Goal: Navigation & Orientation: Find specific page/section

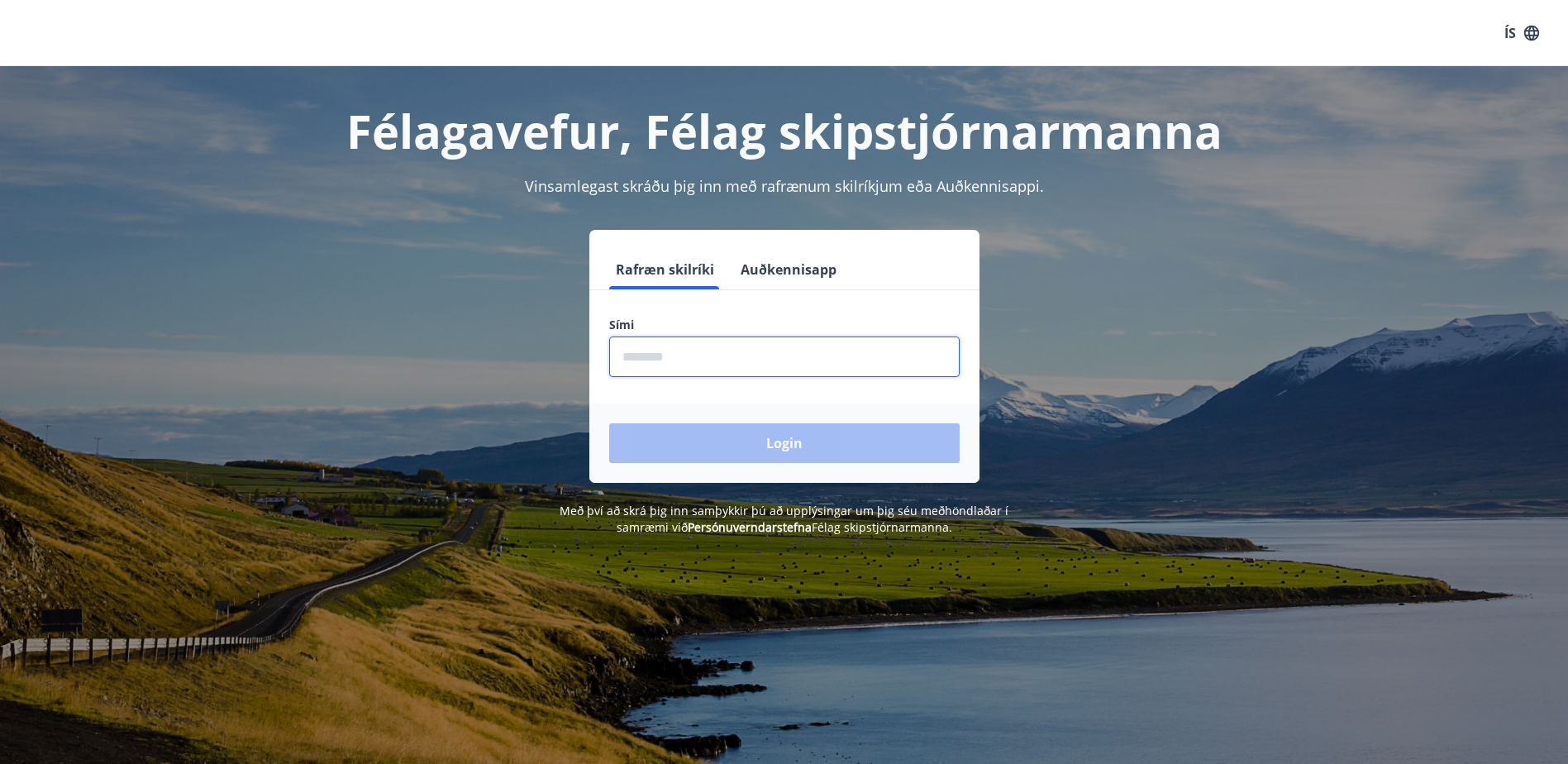
click at [636, 354] on input "phone" at bounding box center [784, 357] width 351 height 41
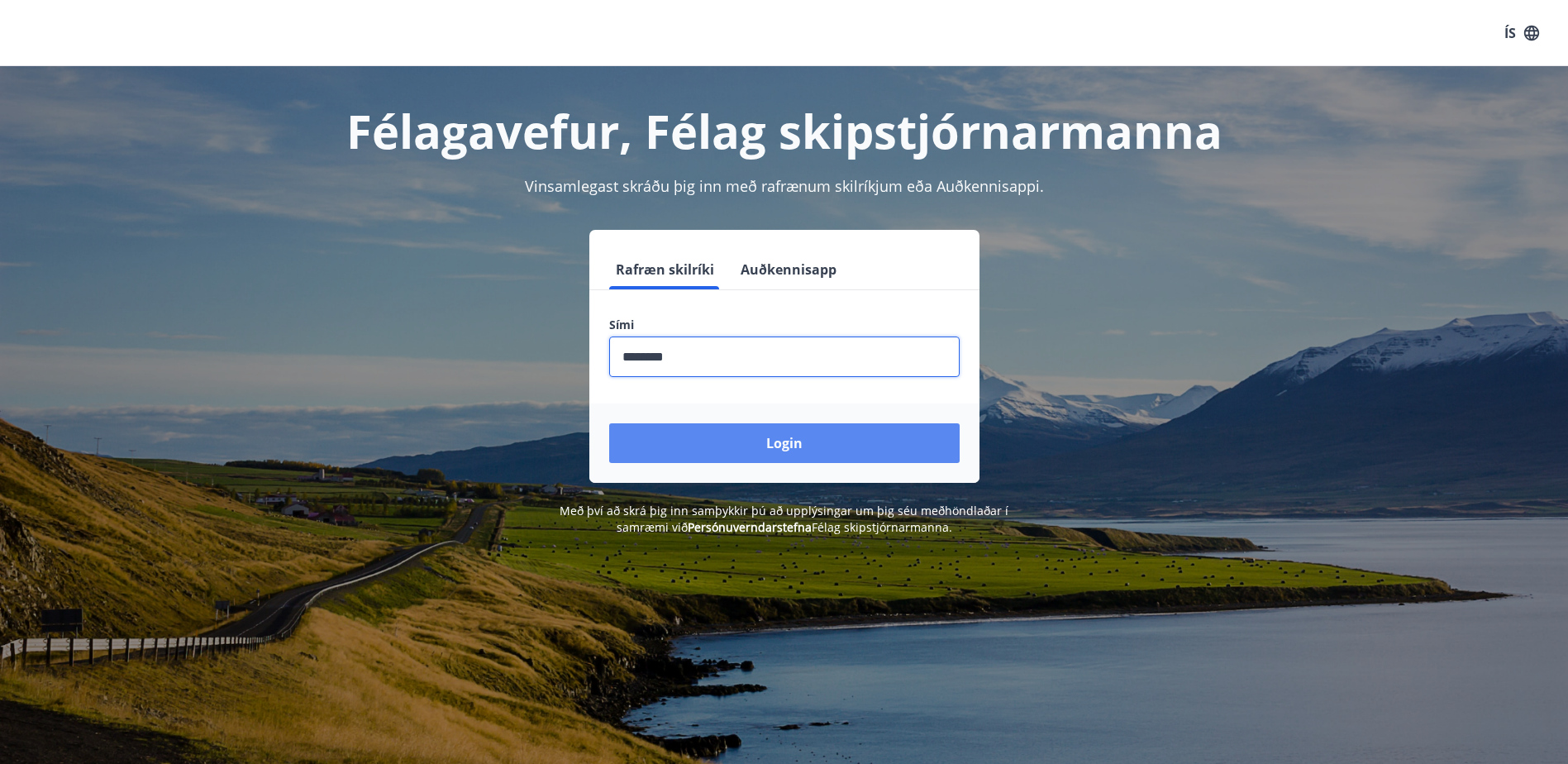
type input "********"
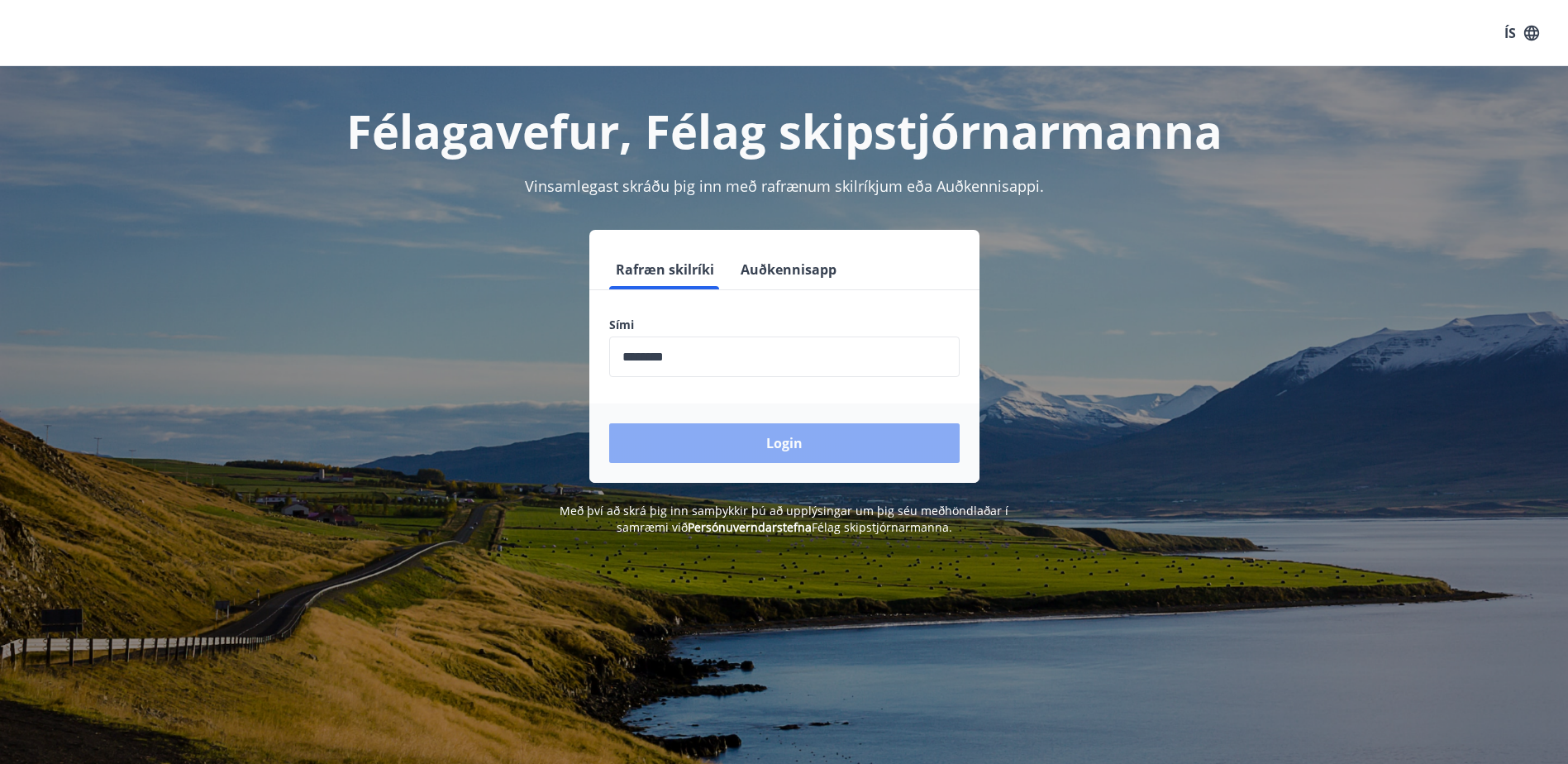
click at [778, 444] on button "Login" at bounding box center [784, 444] width 351 height 40
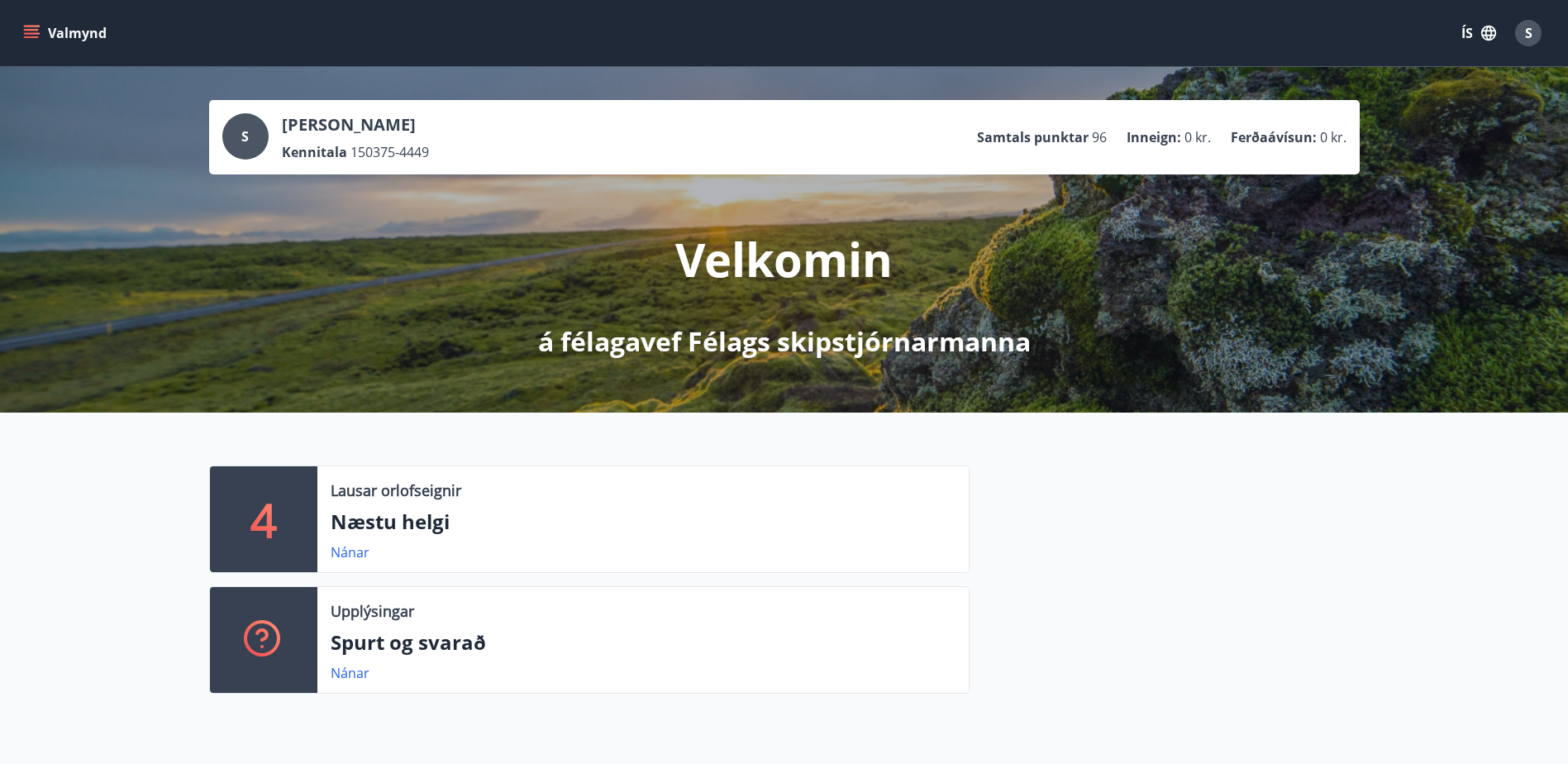
click at [29, 30] on icon "menu" at bounding box center [31, 30] width 15 height 2
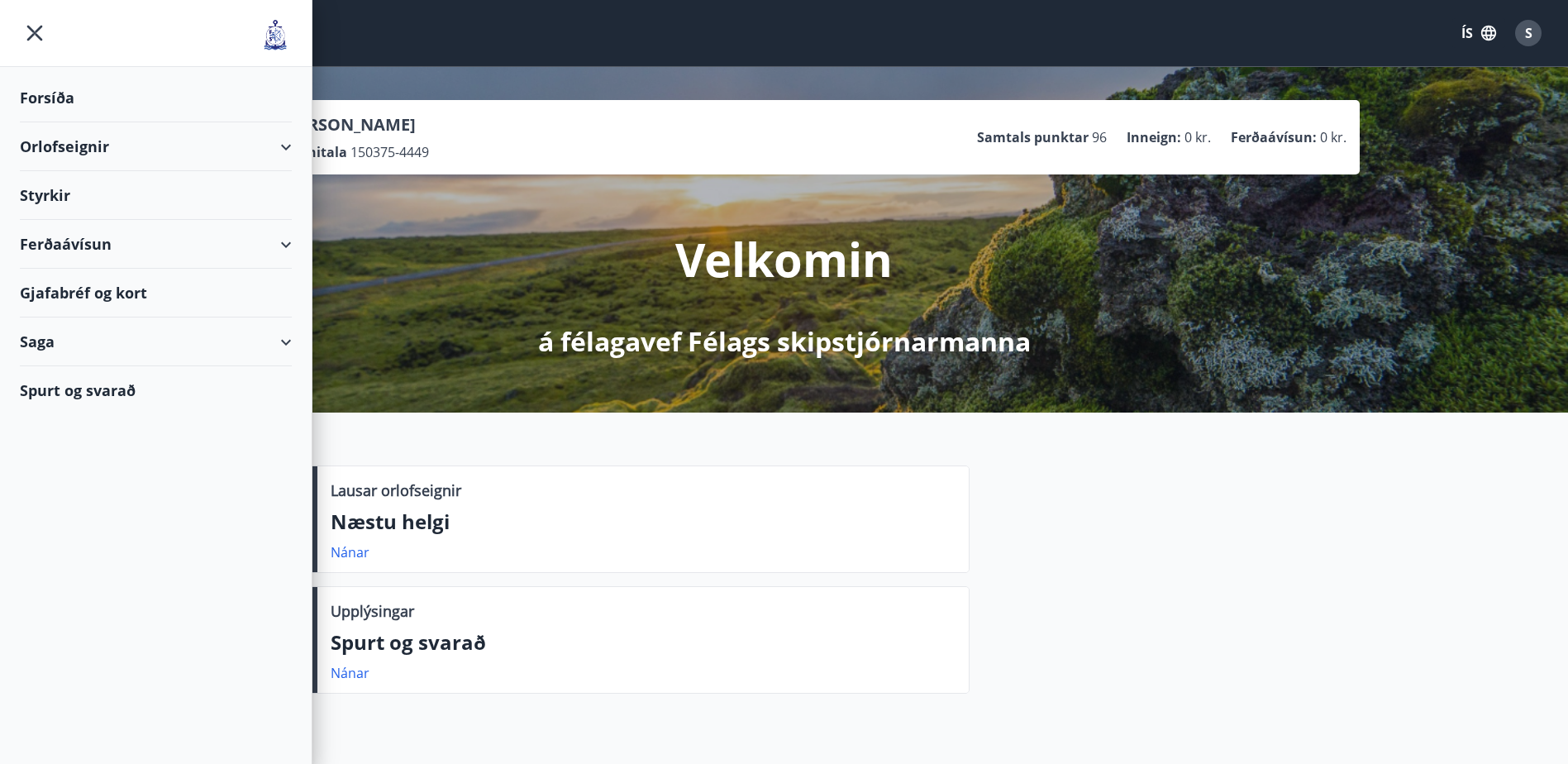
click at [54, 97] on div "Forsíða" at bounding box center [156, 98] width 272 height 49
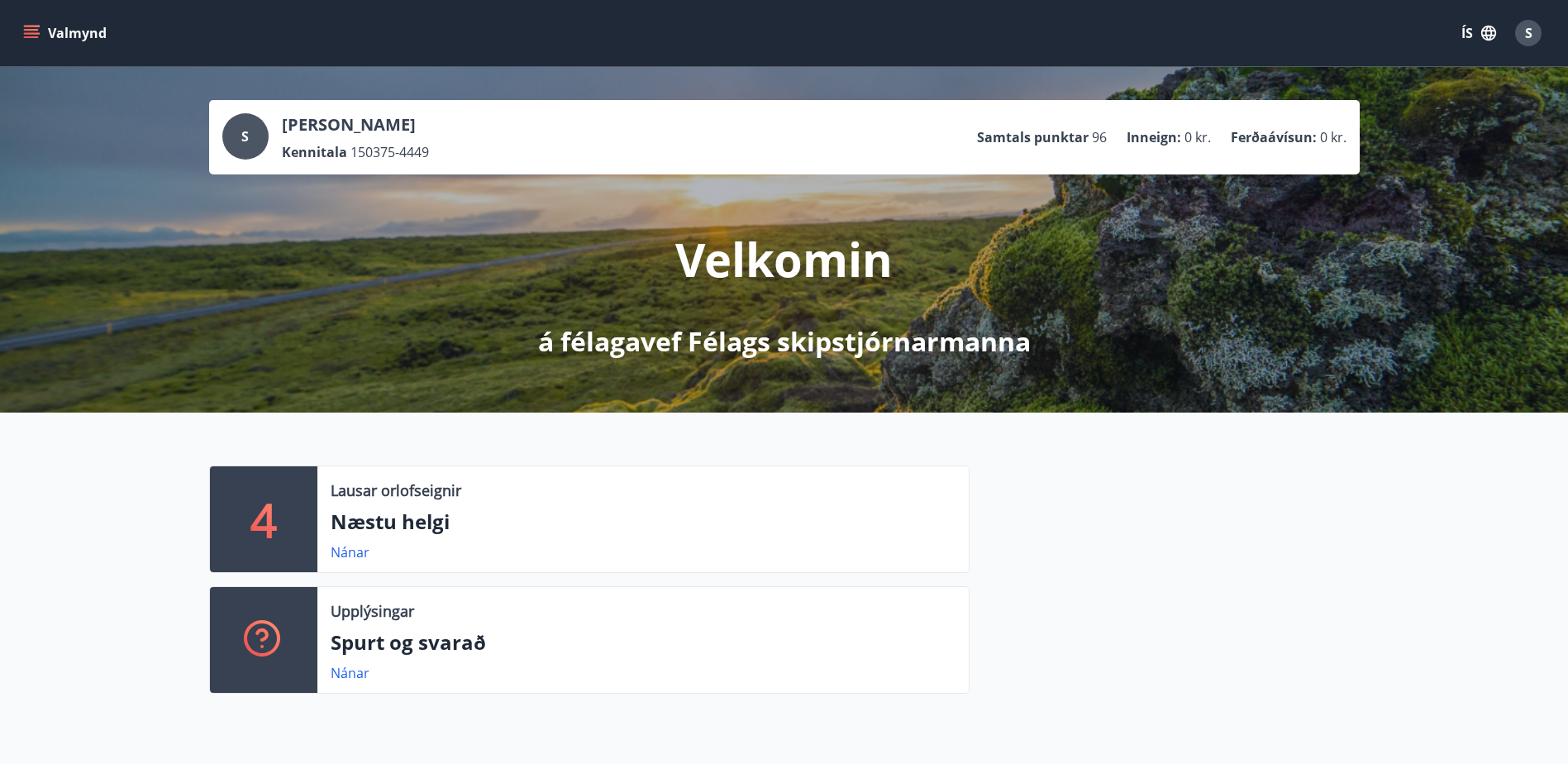
click at [28, 32] on icon "menu" at bounding box center [31, 33] width 17 height 17
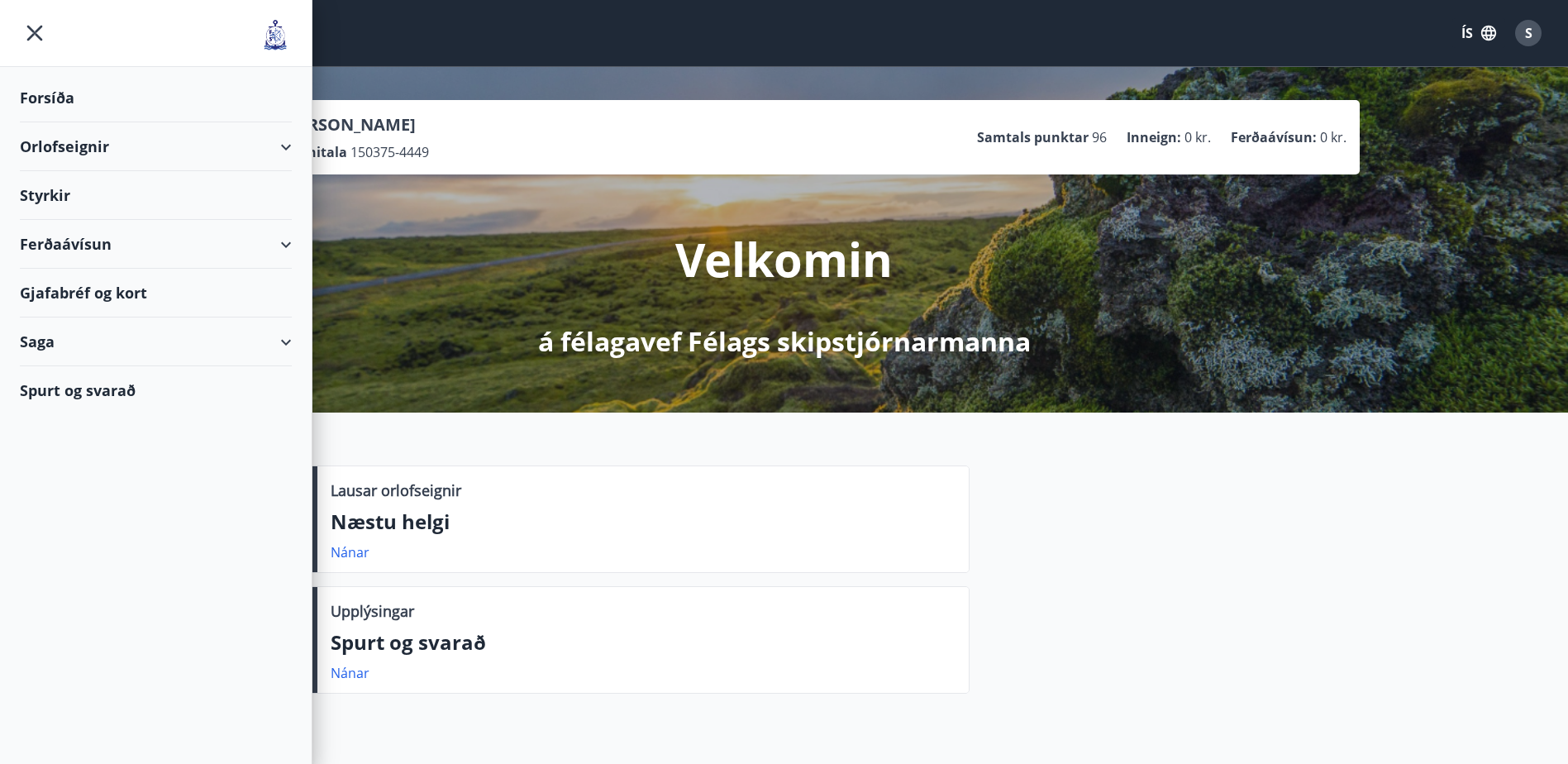
click at [36, 339] on div "Saga" at bounding box center [156, 341] width 272 height 49
click at [274, 35] on img at bounding box center [275, 34] width 33 height 33
